Goal: Task Accomplishment & Management: Manage account settings

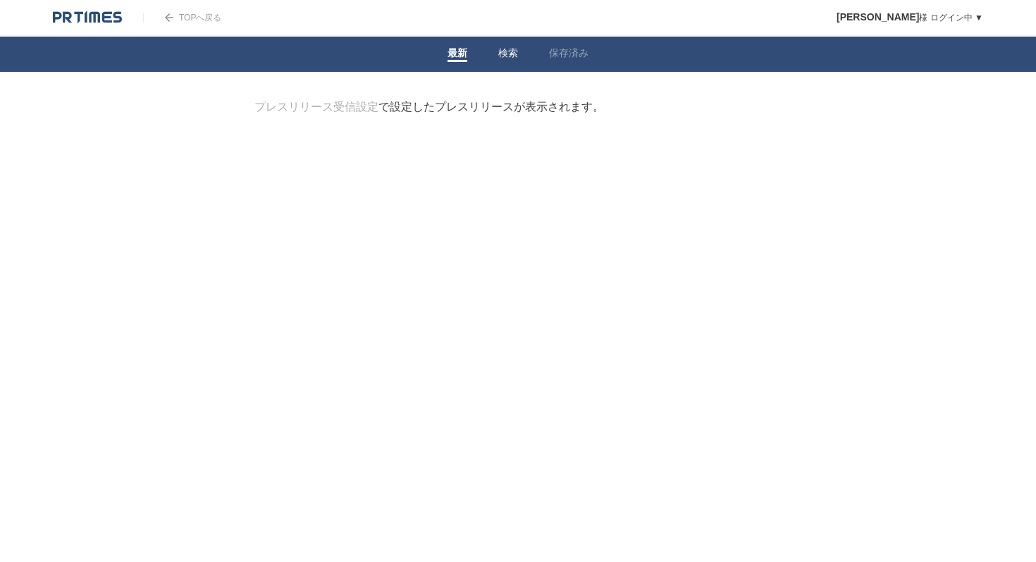
click at [516, 56] on link "検索" at bounding box center [508, 54] width 20 height 15
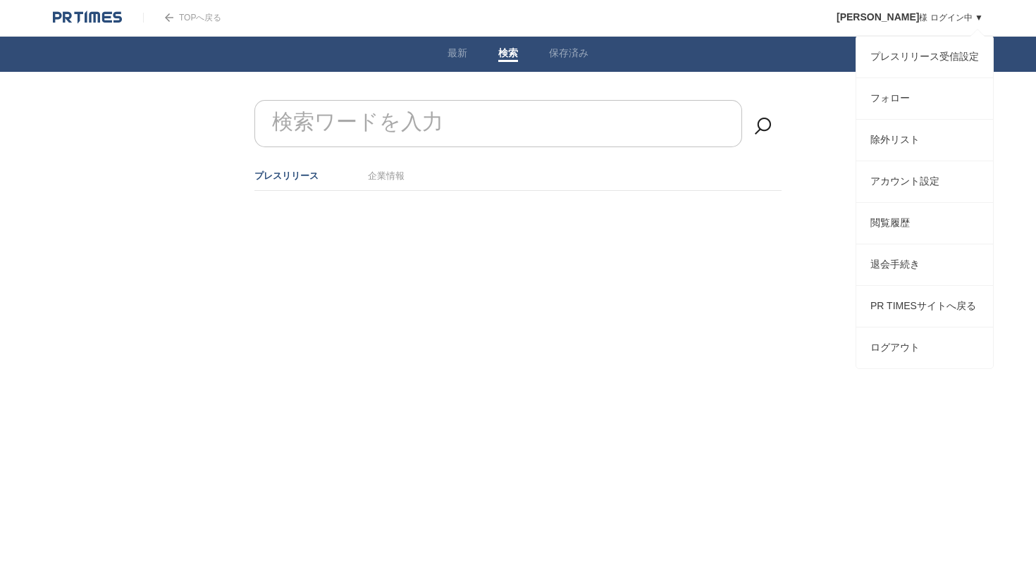
click at [921, 18] on link "[PERSON_NAME] ログイン中 ▼" at bounding box center [909, 18] width 147 height 10
click at [929, 52] on link "プレスリリース受信設定" at bounding box center [924, 57] width 137 height 41
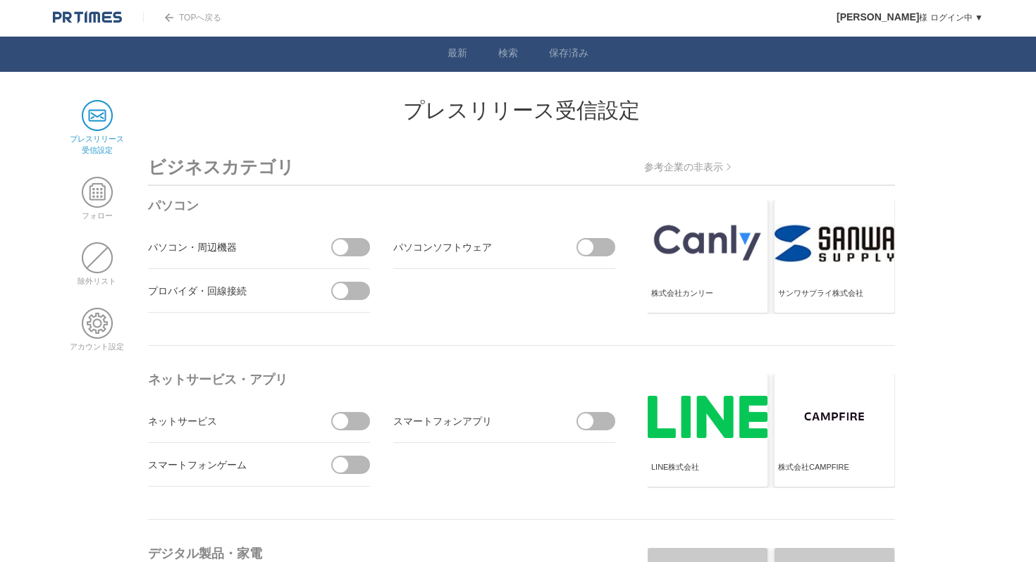
click at [206, 21] on link "TOPへ戻る" at bounding box center [182, 18] width 78 height 10
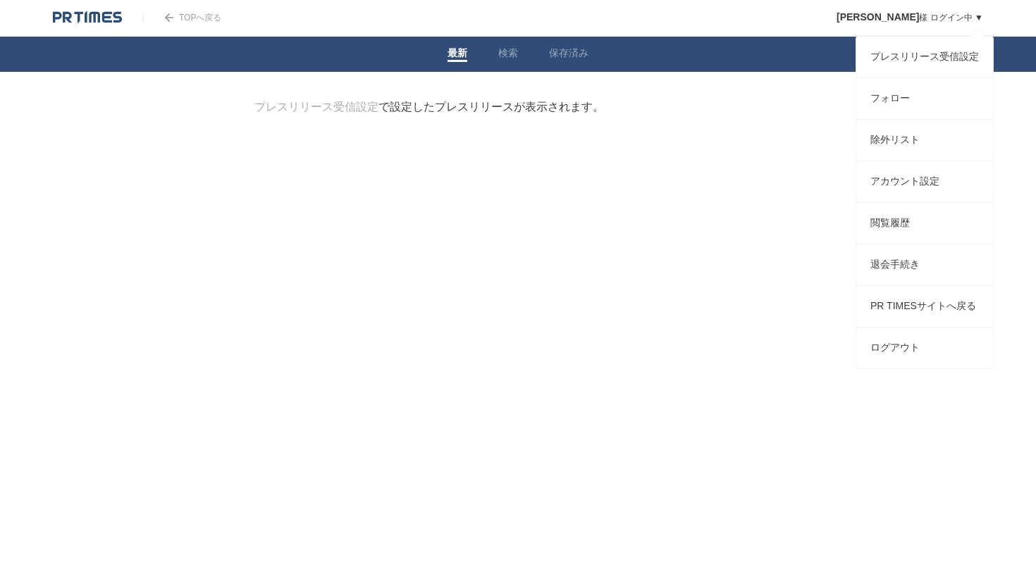
click at [973, 15] on link "[PERSON_NAME] ログイン中 ▼" at bounding box center [909, 18] width 147 height 10
click at [921, 181] on link "アカウント設定" at bounding box center [924, 181] width 137 height 41
